Goal: Use online tool/utility: Utilize a website feature to perform a specific function

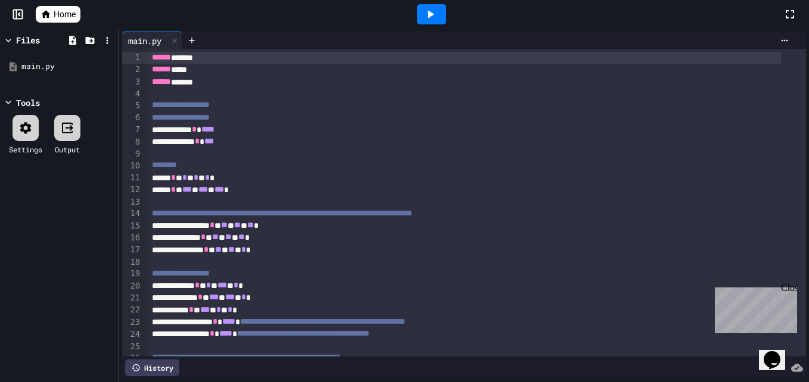
click at [441, 14] on div at bounding box center [431, 14] width 29 height 20
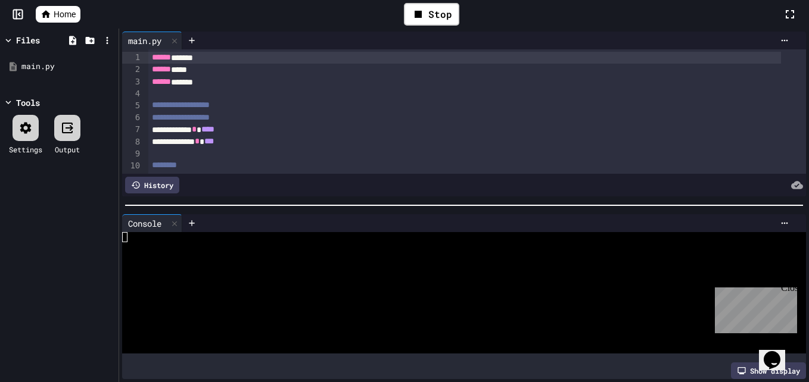
click at [787, 290] on div "Close" at bounding box center [788, 290] width 15 height 15
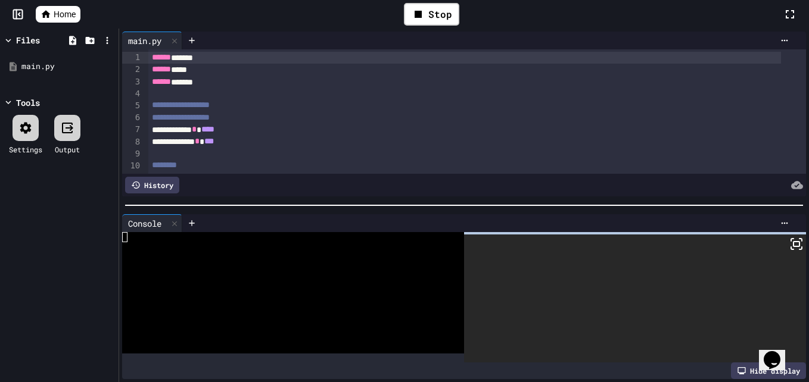
click at [793, 242] on rect at bounding box center [796, 244] width 6 height 5
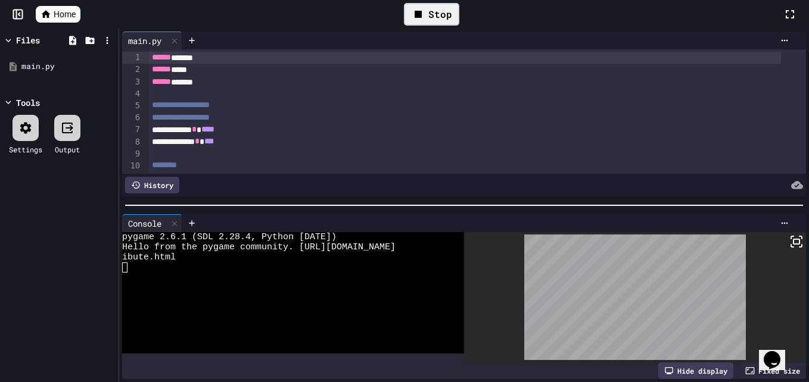
click at [423, 16] on icon at bounding box center [418, 14] width 14 height 14
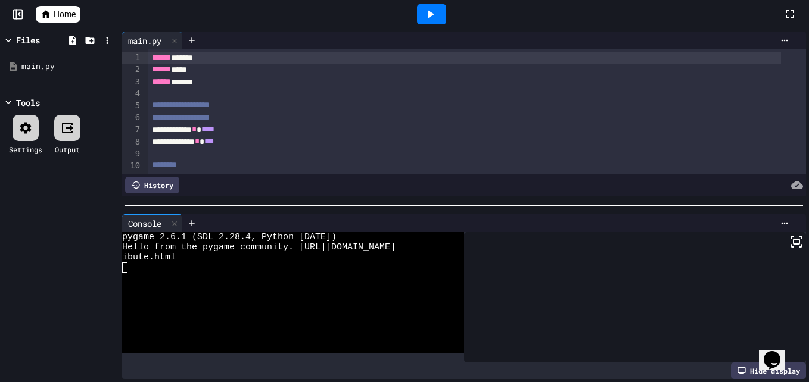
click at [423, 16] on icon at bounding box center [430, 14] width 14 height 14
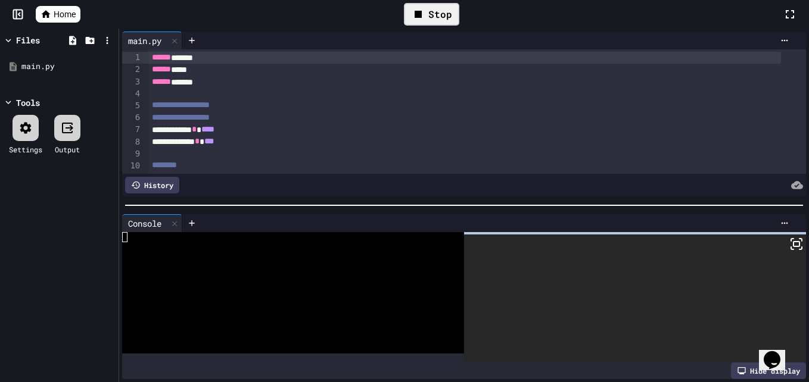
click at [789, 244] on icon at bounding box center [796, 244] width 14 height 14
